Goal: Task Accomplishment & Management: Manage account settings

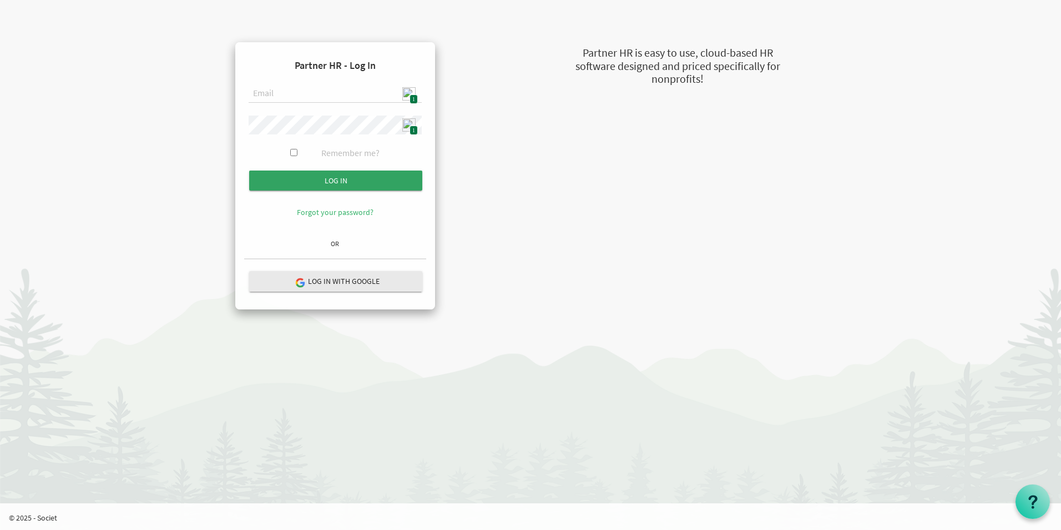
type input "[EMAIL_ADDRESS][DOMAIN_NAME]"
click at [356, 180] on input "submit" at bounding box center [335, 180] width 173 height 20
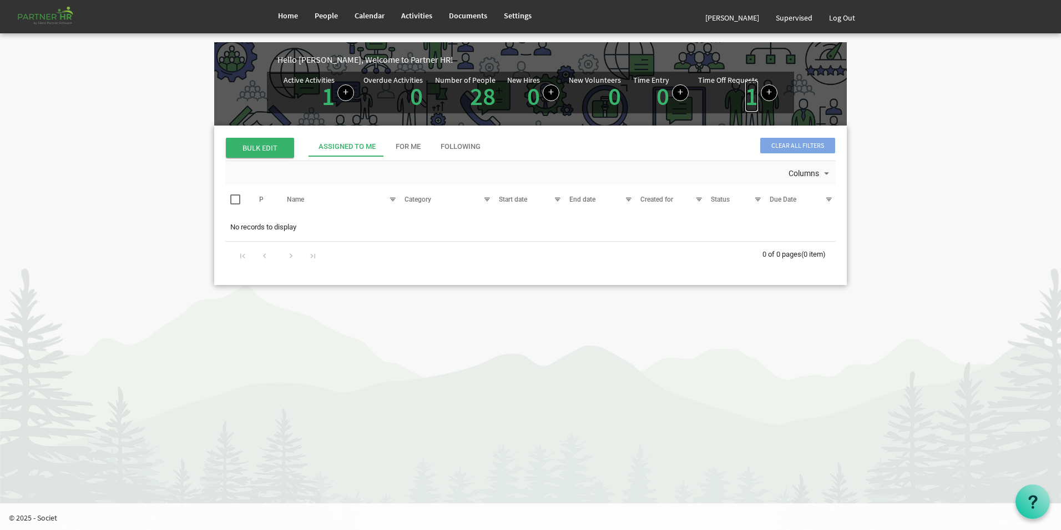
click at [751, 97] on link "1" at bounding box center [752, 95] width 13 height 31
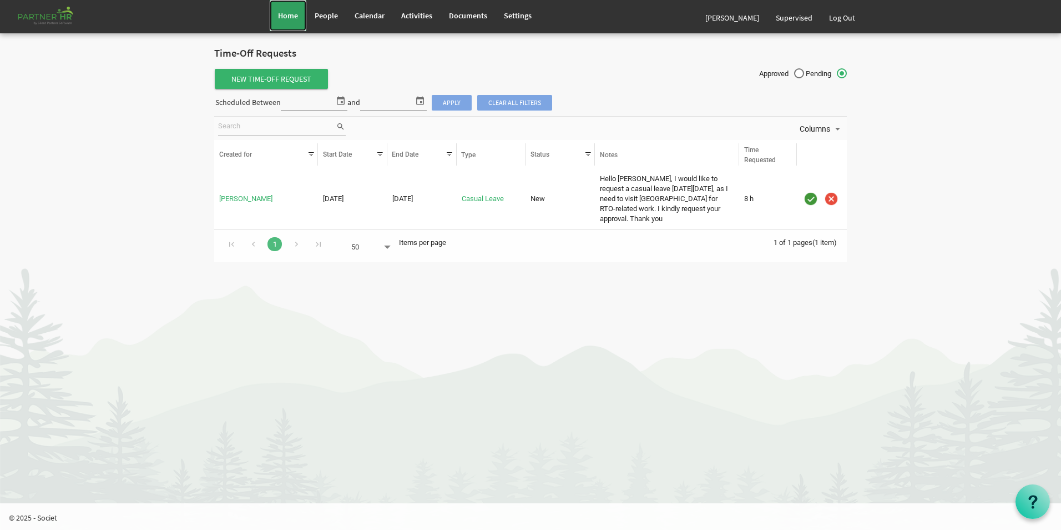
click at [293, 18] on span "Home" at bounding box center [288, 16] width 20 height 10
